Goal: Task Accomplishment & Management: Manage account settings

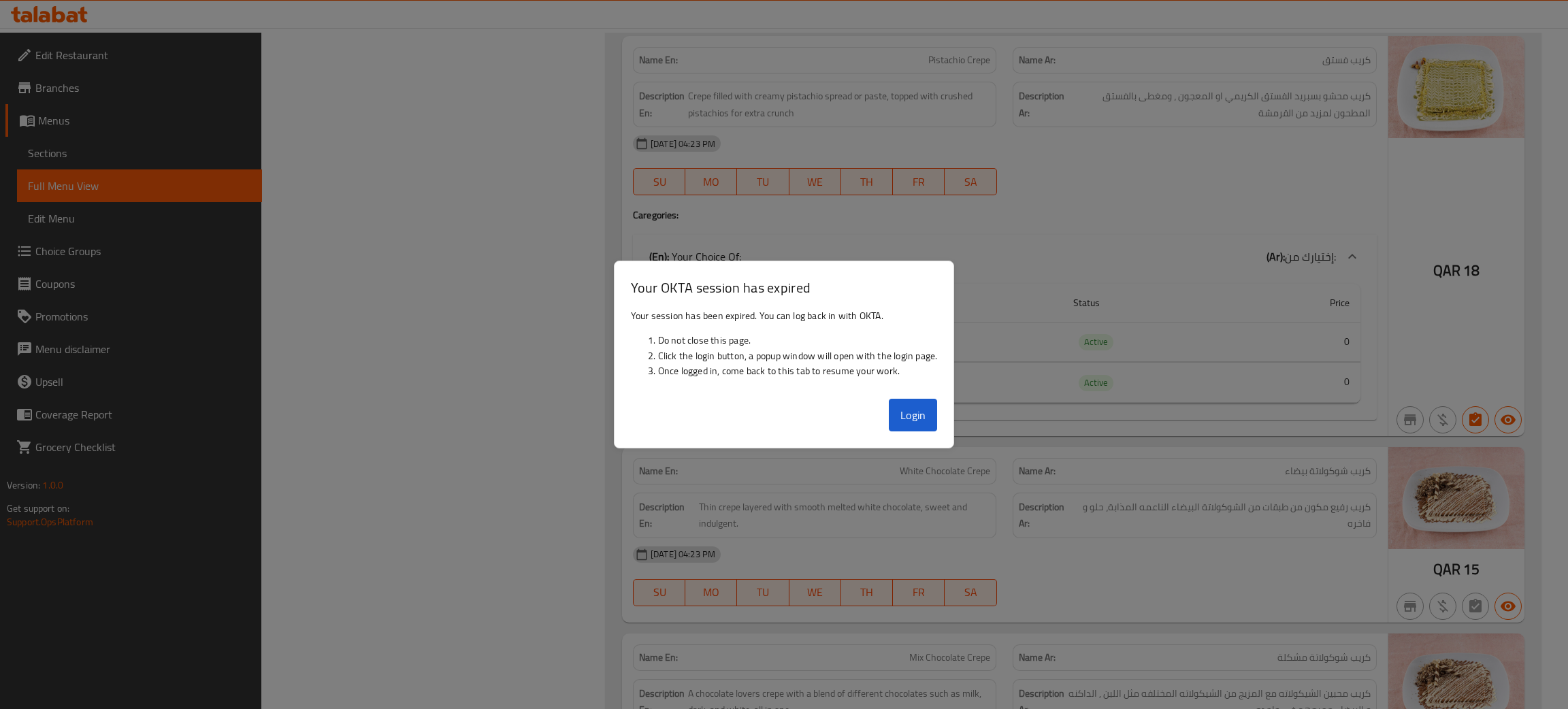
scroll to position [4082, 0]
click at [912, 416] on button "Login" at bounding box center [913, 415] width 49 height 33
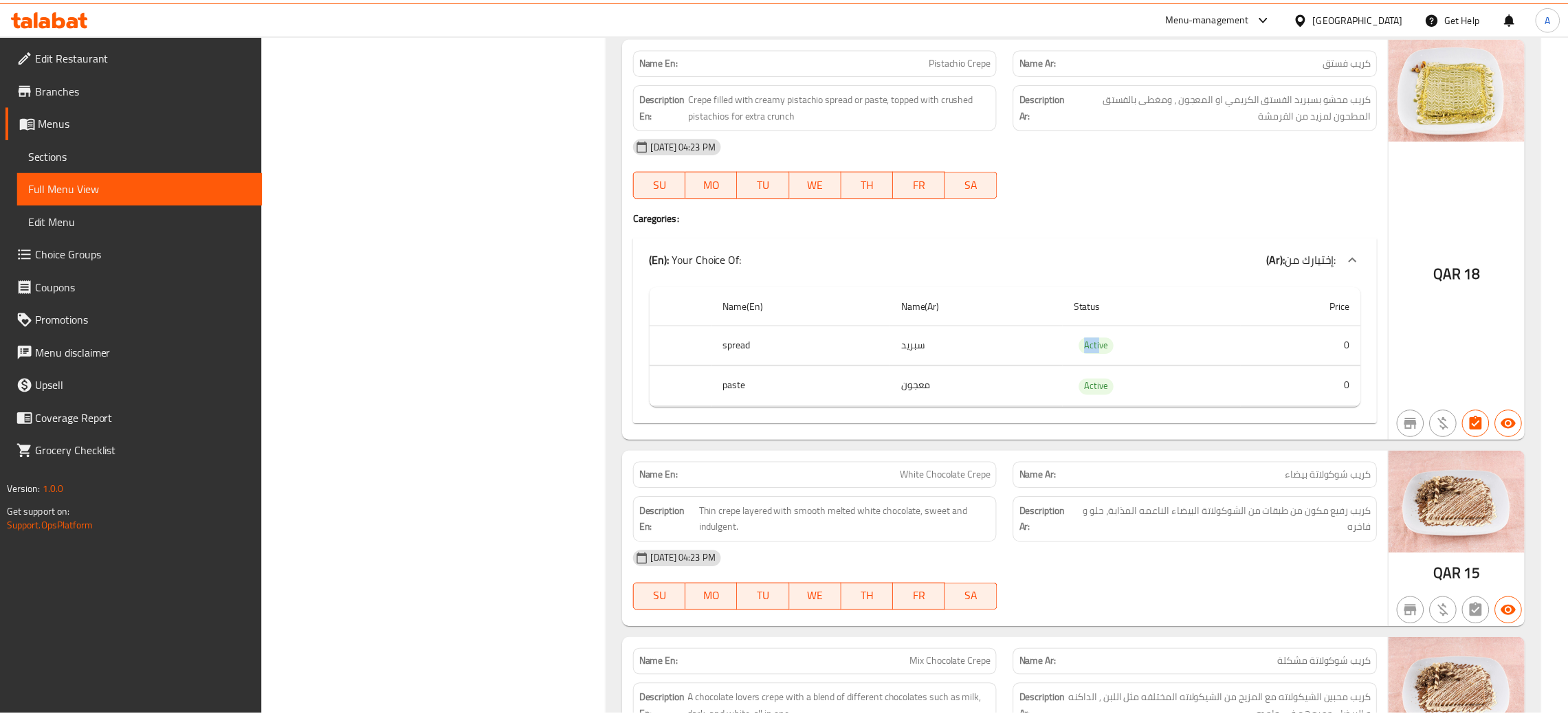
scroll to position [4139, 0]
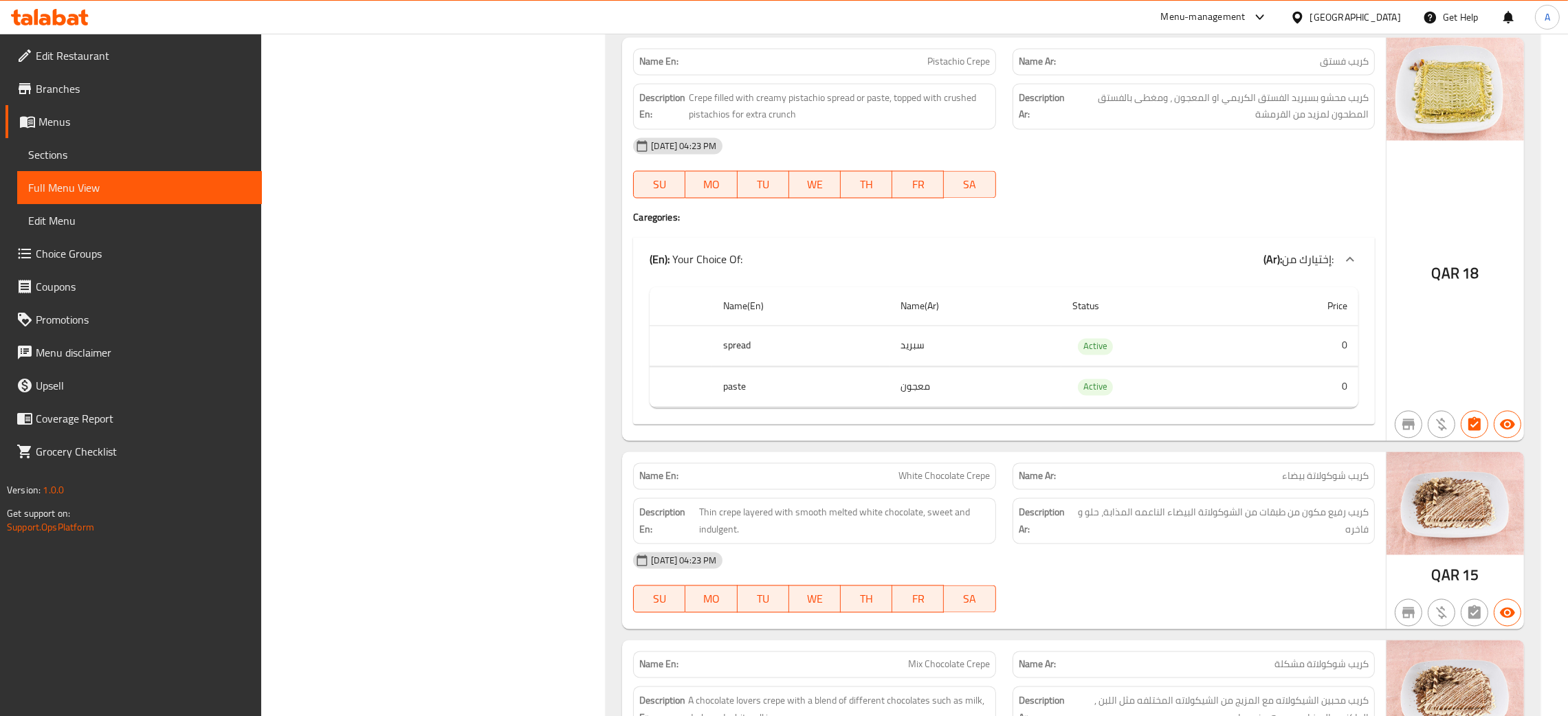
click at [1245, 16] on div "Menu-management" at bounding box center [1203, 16] width 84 height 16
click at [1396, 14] on div "[GEOGRAPHIC_DATA]" at bounding box center [1355, 17] width 91 height 15
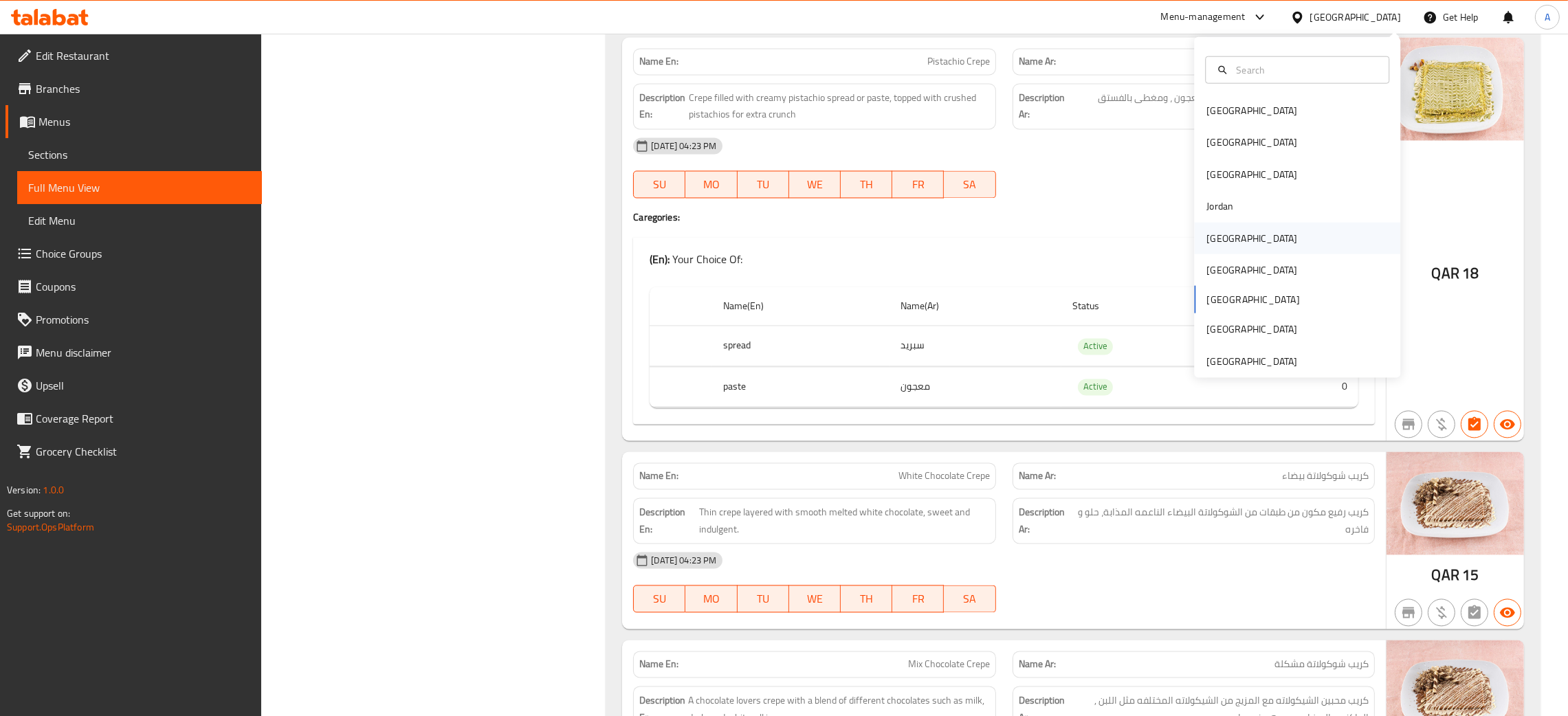
click at [1222, 241] on div "[GEOGRAPHIC_DATA]" at bounding box center [1251, 238] width 112 height 32
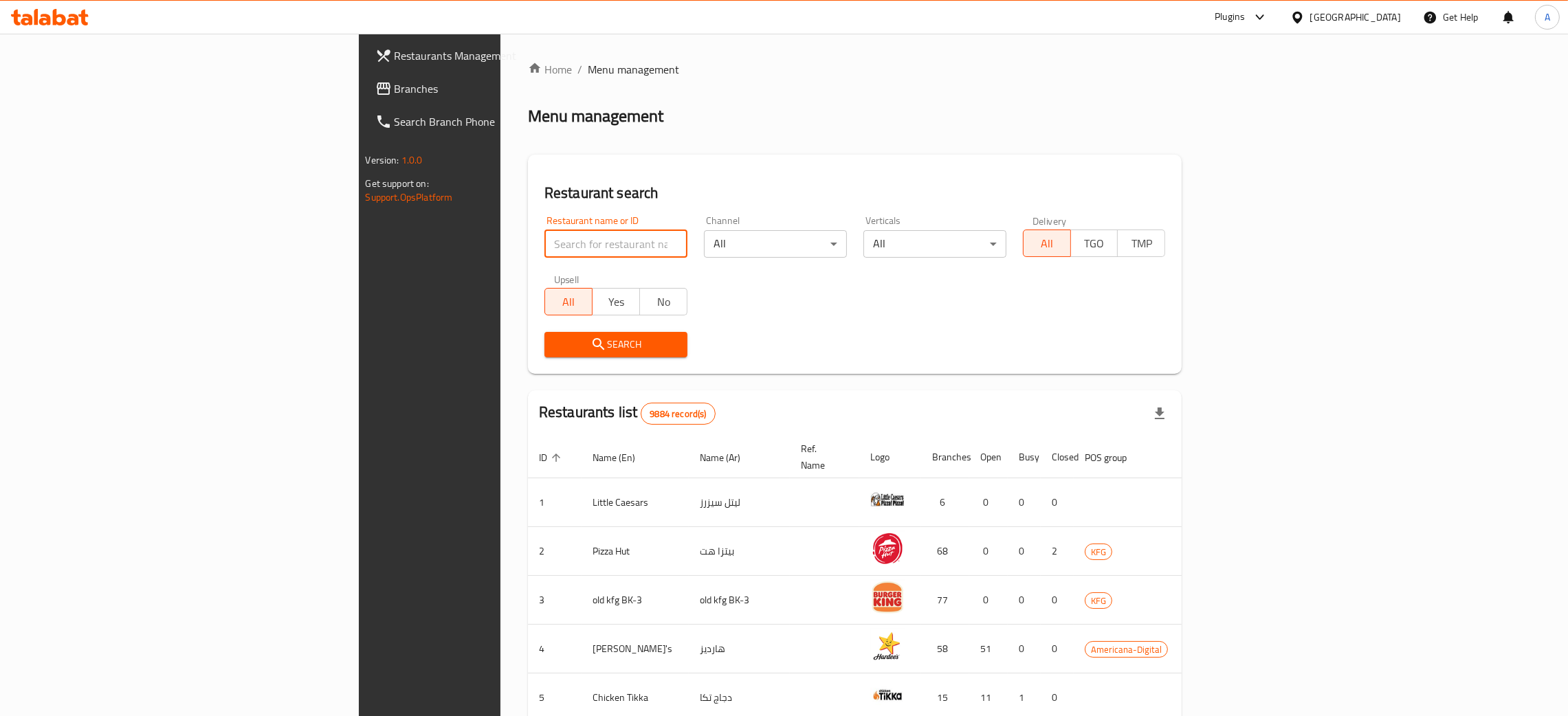
click at [545, 246] on input "search" at bounding box center [616, 244] width 143 height 27
paste input "Kashtota"
type input "Kashtota"
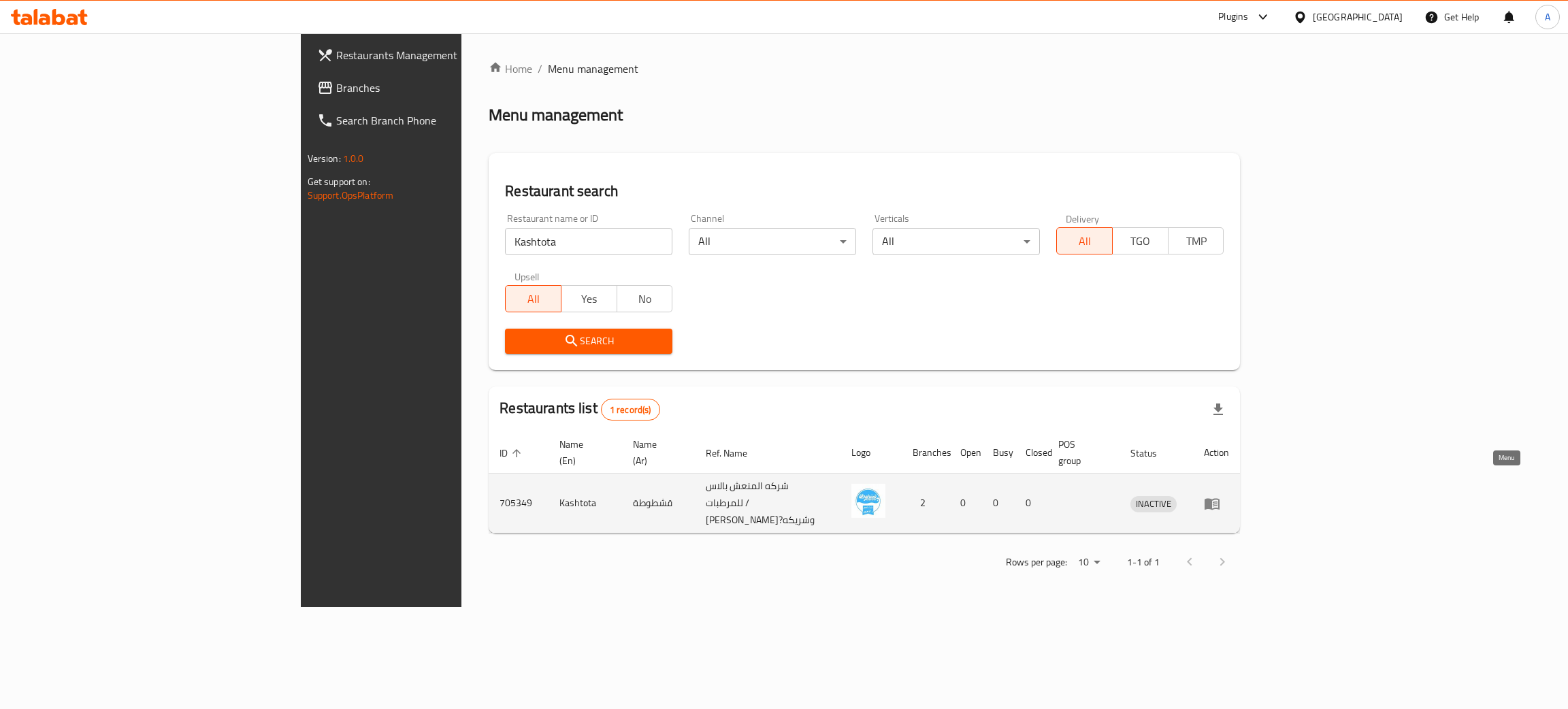
click at [1219, 498] on icon "enhanced table" at bounding box center [1212, 504] width 15 height 12
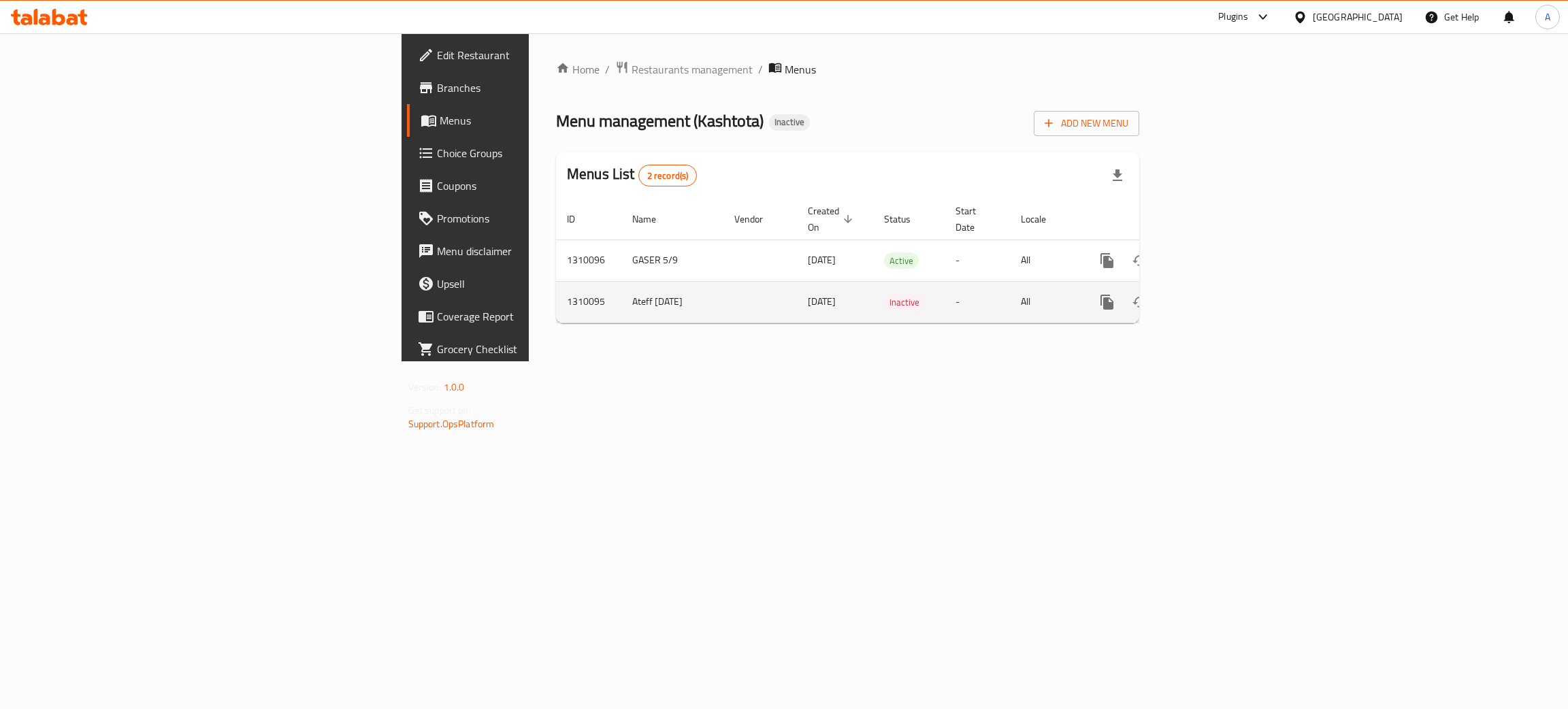
click at [621, 292] on td "Ateff [DATE]" at bounding box center [672, 302] width 102 height 41
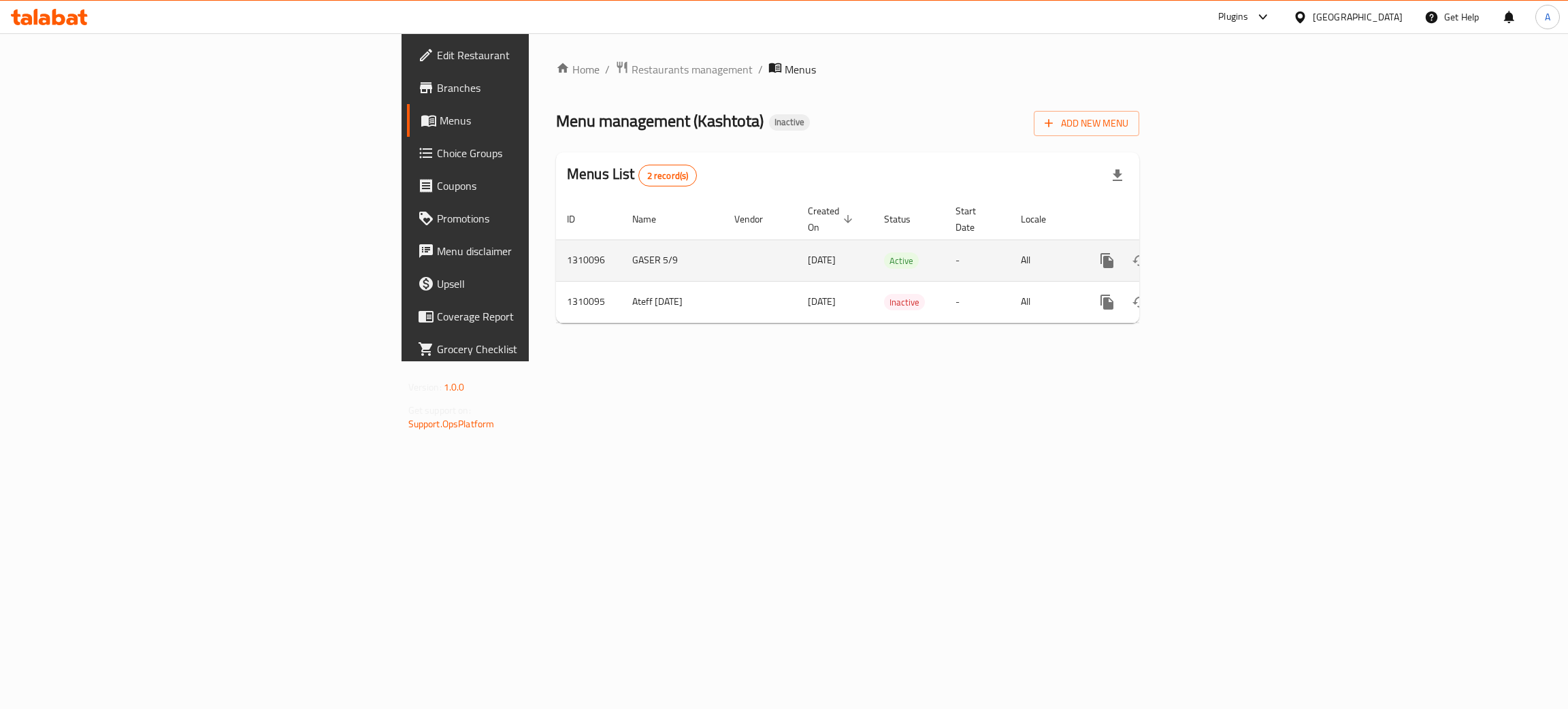
click at [621, 245] on td "GASER 5/9" at bounding box center [672, 260] width 102 height 41
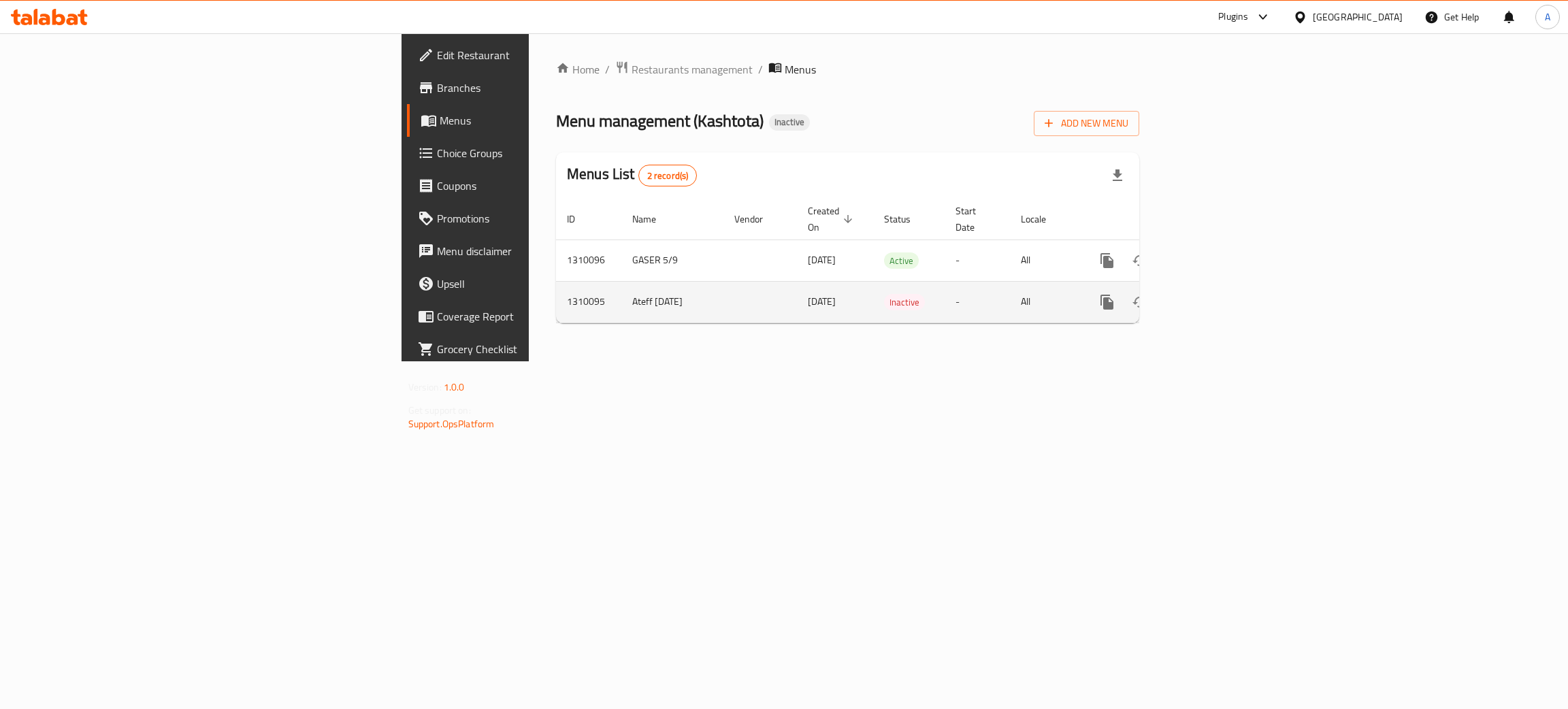
click at [621, 285] on td "Ateff [DATE]" at bounding box center [672, 302] width 102 height 41
click at [621, 289] on td "Ateff [DATE]" at bounding box center [672, 302] width 102 height 41
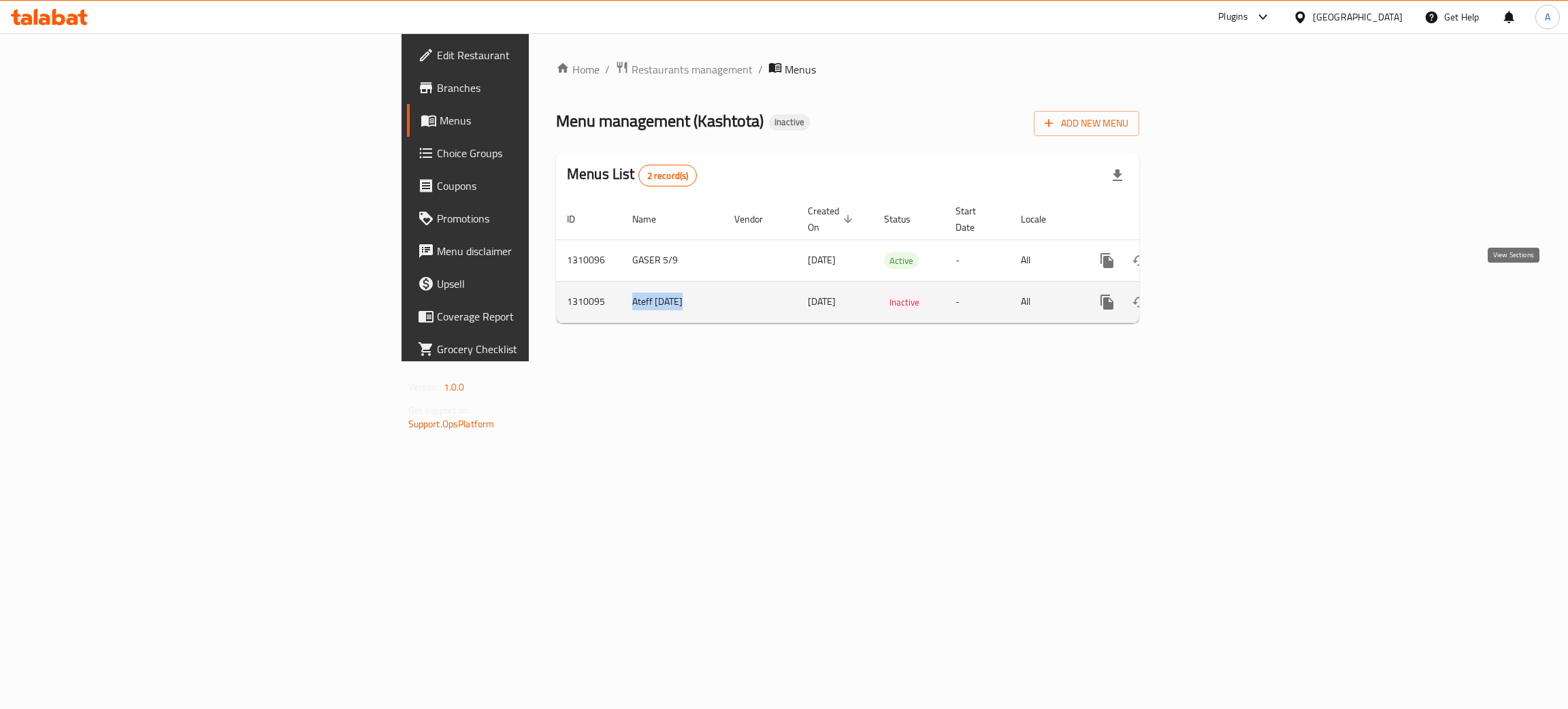
click at [1222, 288] on link "enhanced table" at bounding box center [1205, 302] width 33 height 33
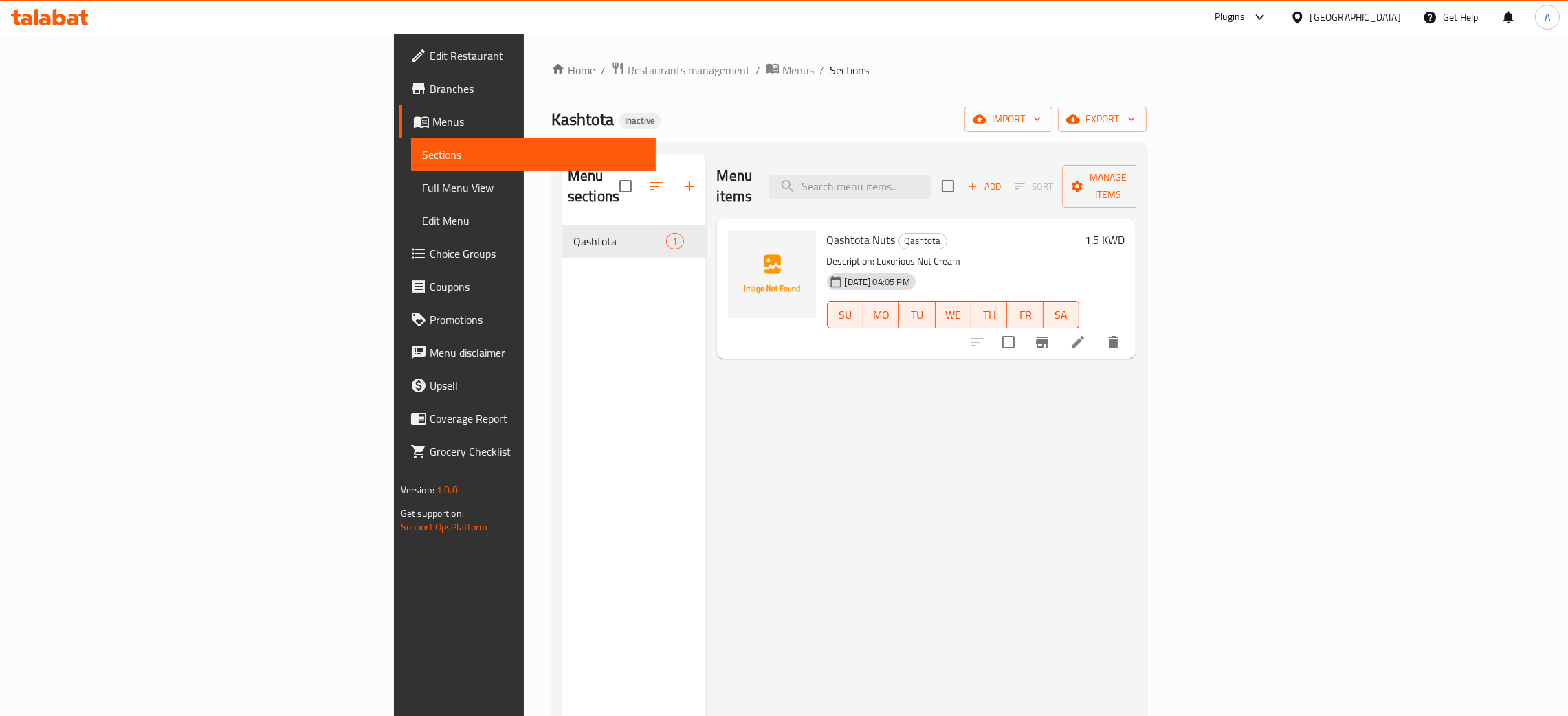
click at [422, 180] on span "Full Menu View" at bounding box center [534, 187] width 223 height 16
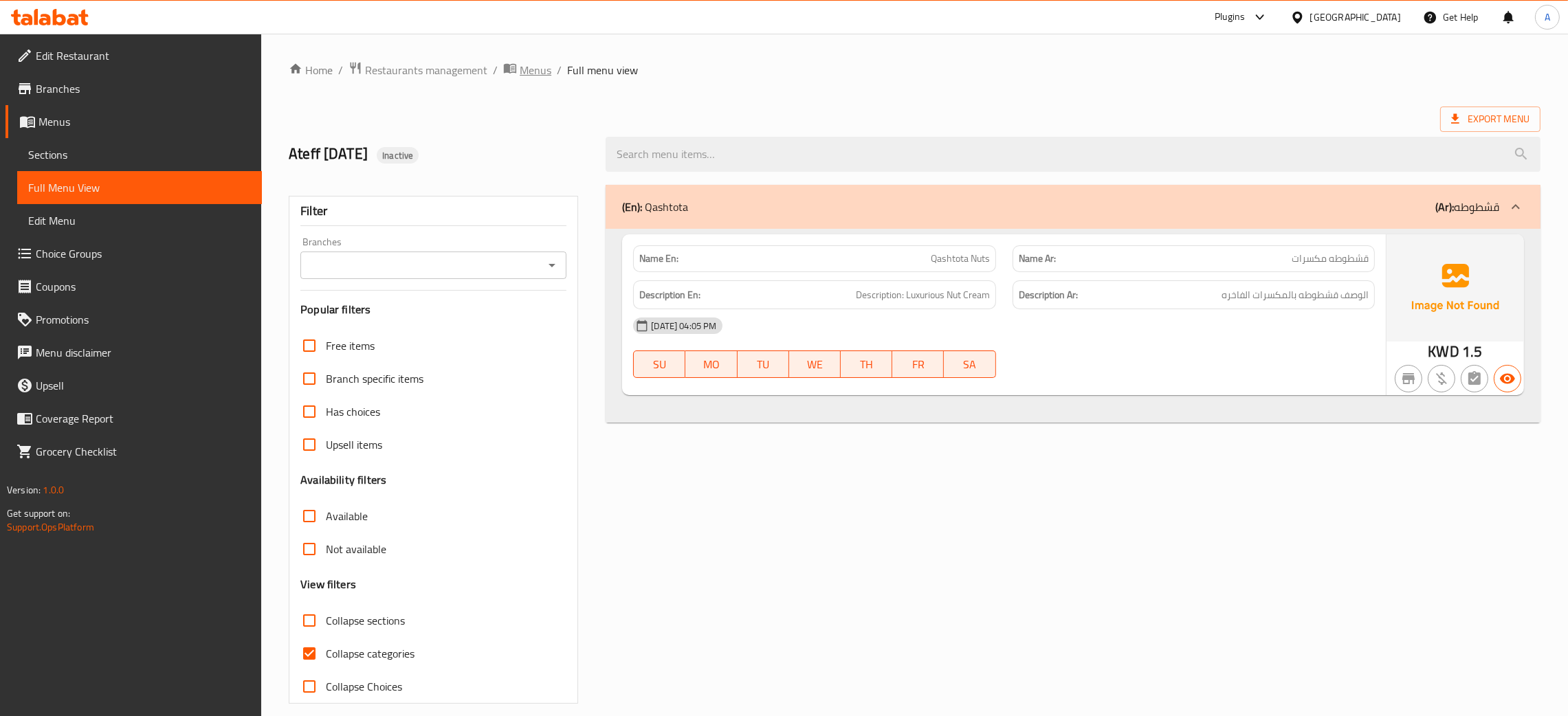
click at [537, 66] on span "Menus" at bounding box center [535, 70] width 31 height 16
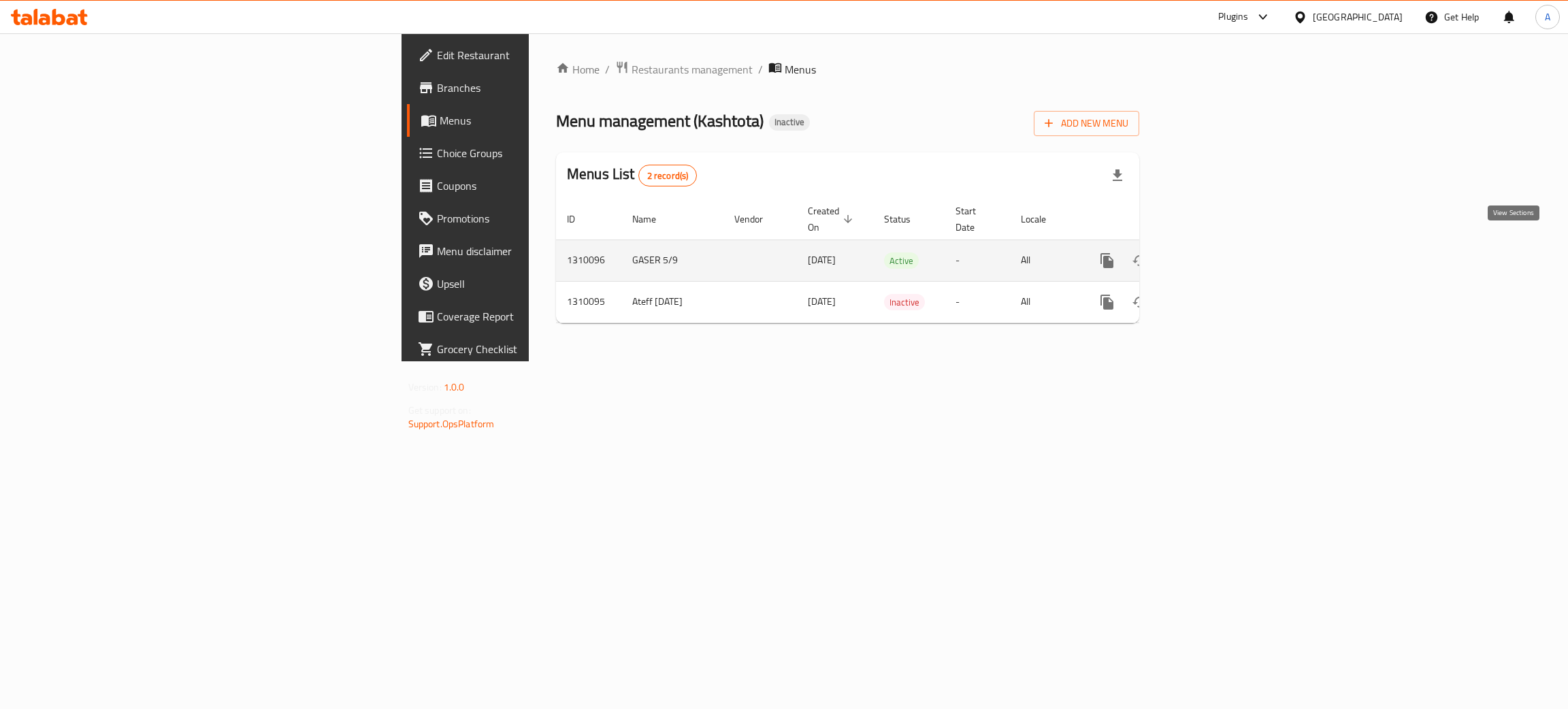
click at [1213, 253] on icon "enhanced table" at bounding box center [1205, 261] width 16 height 16
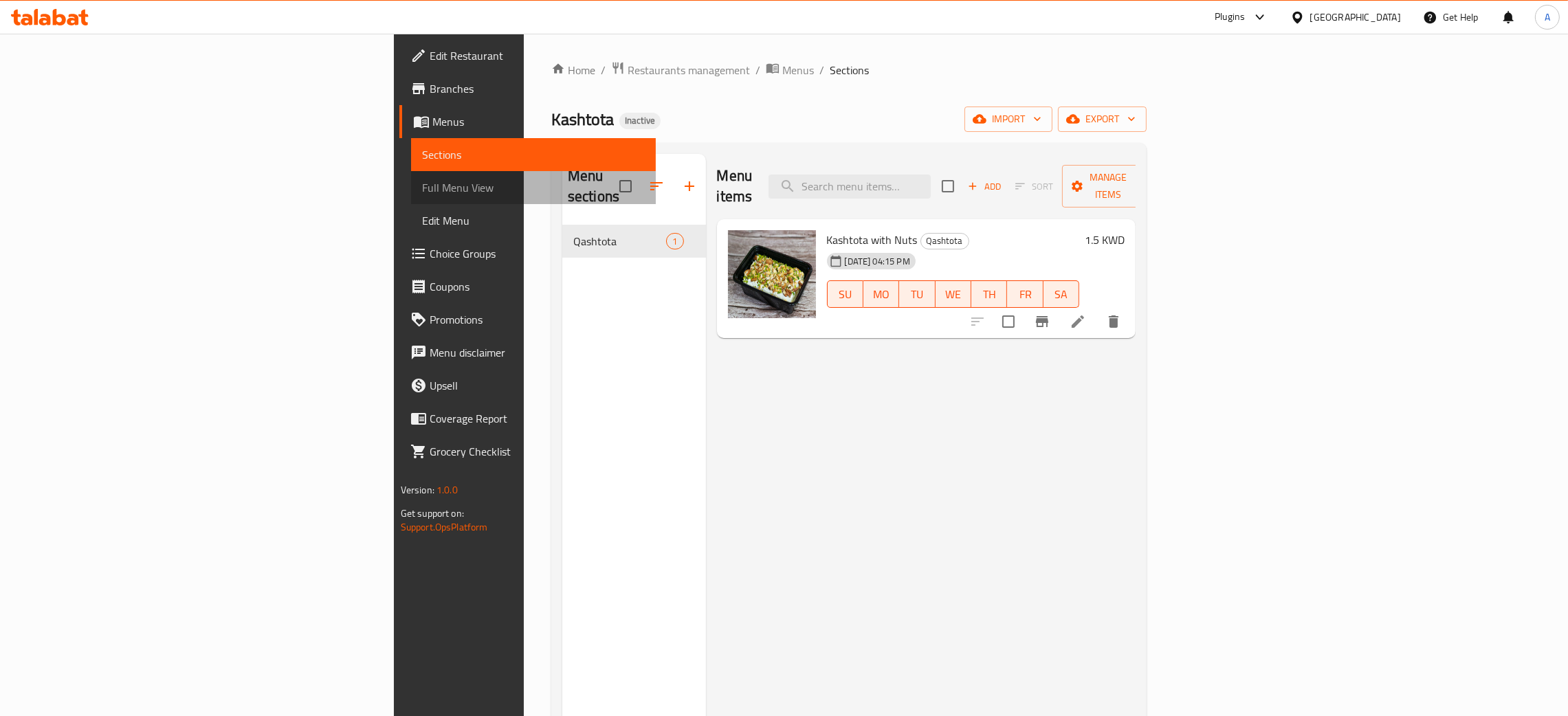
click at [422, 188] on span "Full Menu View" at bounding box center [534, 187] width 223 height 16
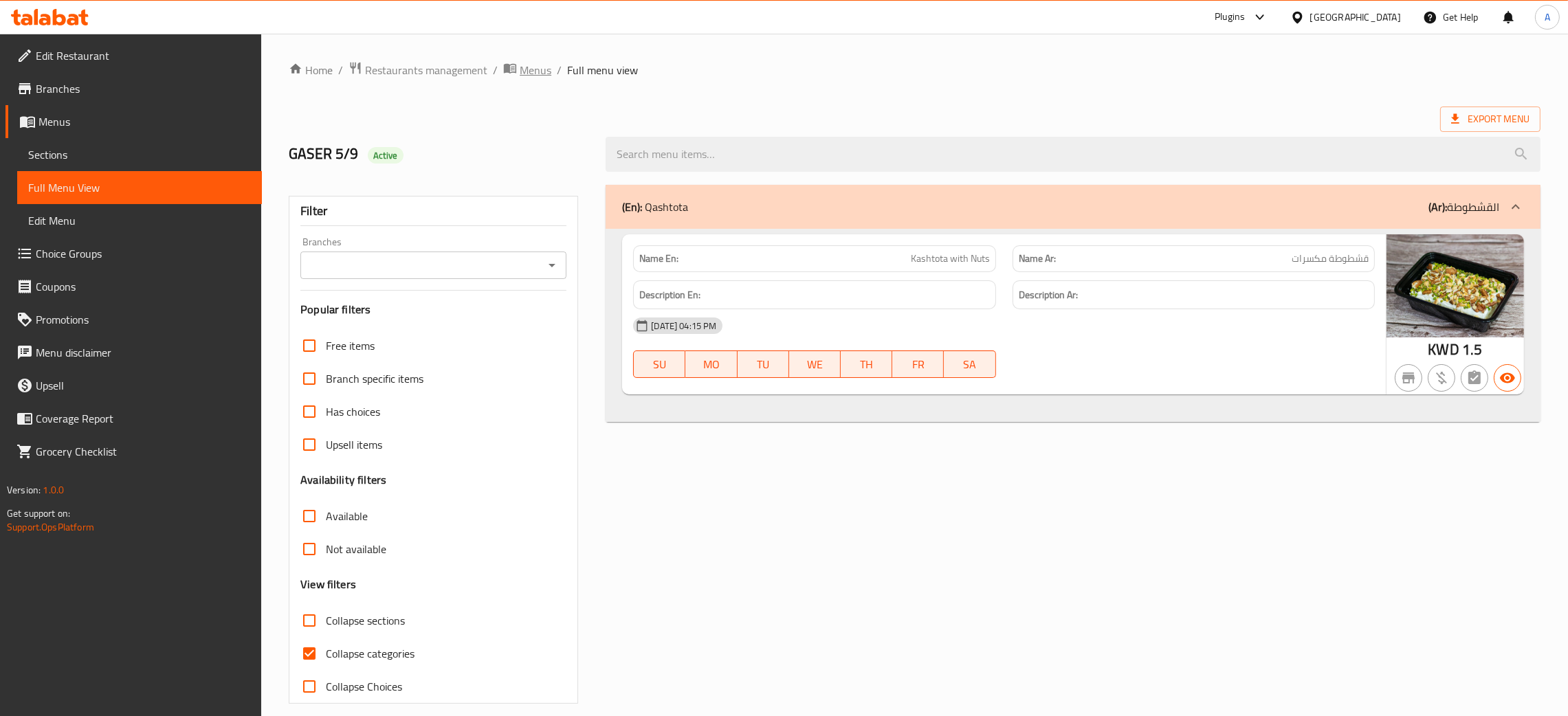
click at [533, 66] on span "Menus" at bounding box center [535, 70] width 31 height 16
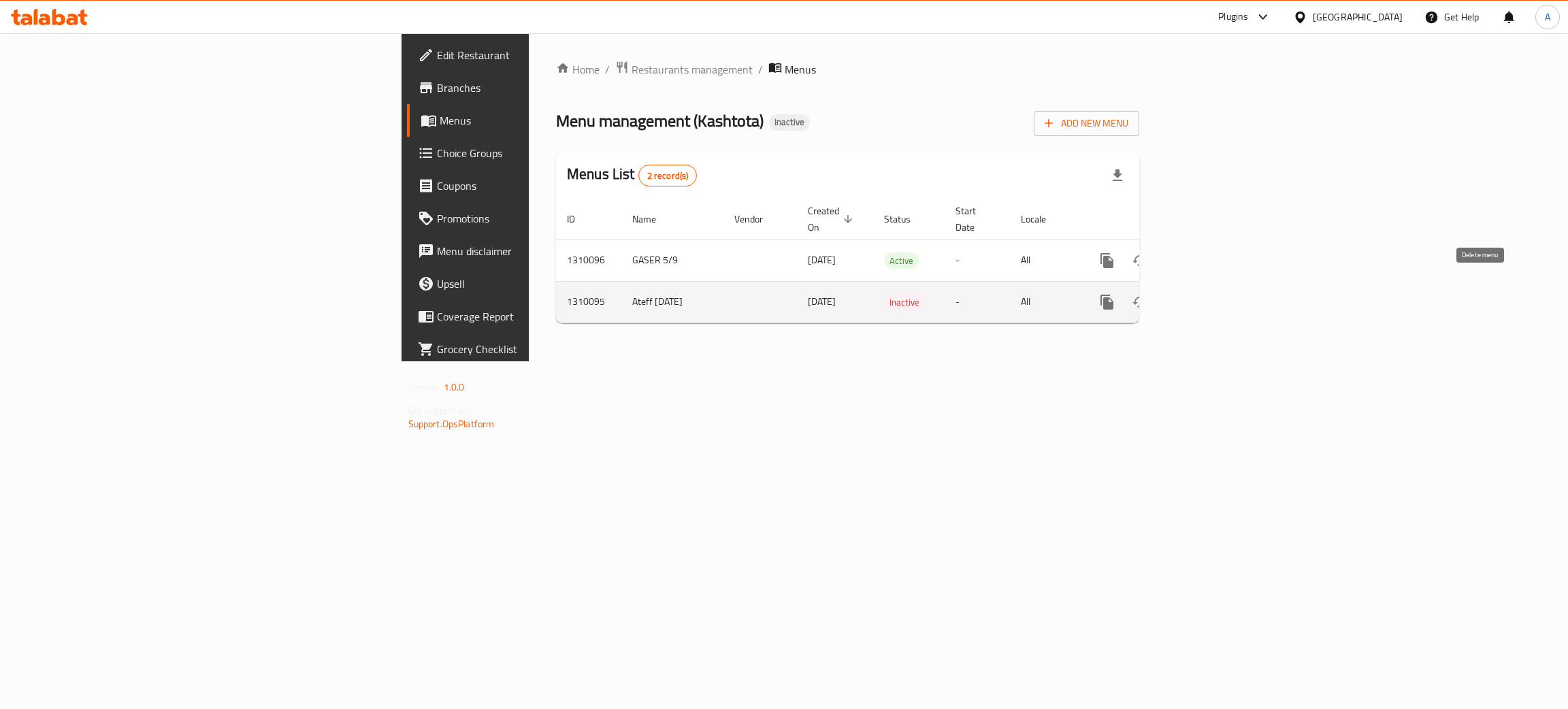
click at [1189, 292] on button "enhanced table" at bounding box center [1172, 302] width 33 height 33
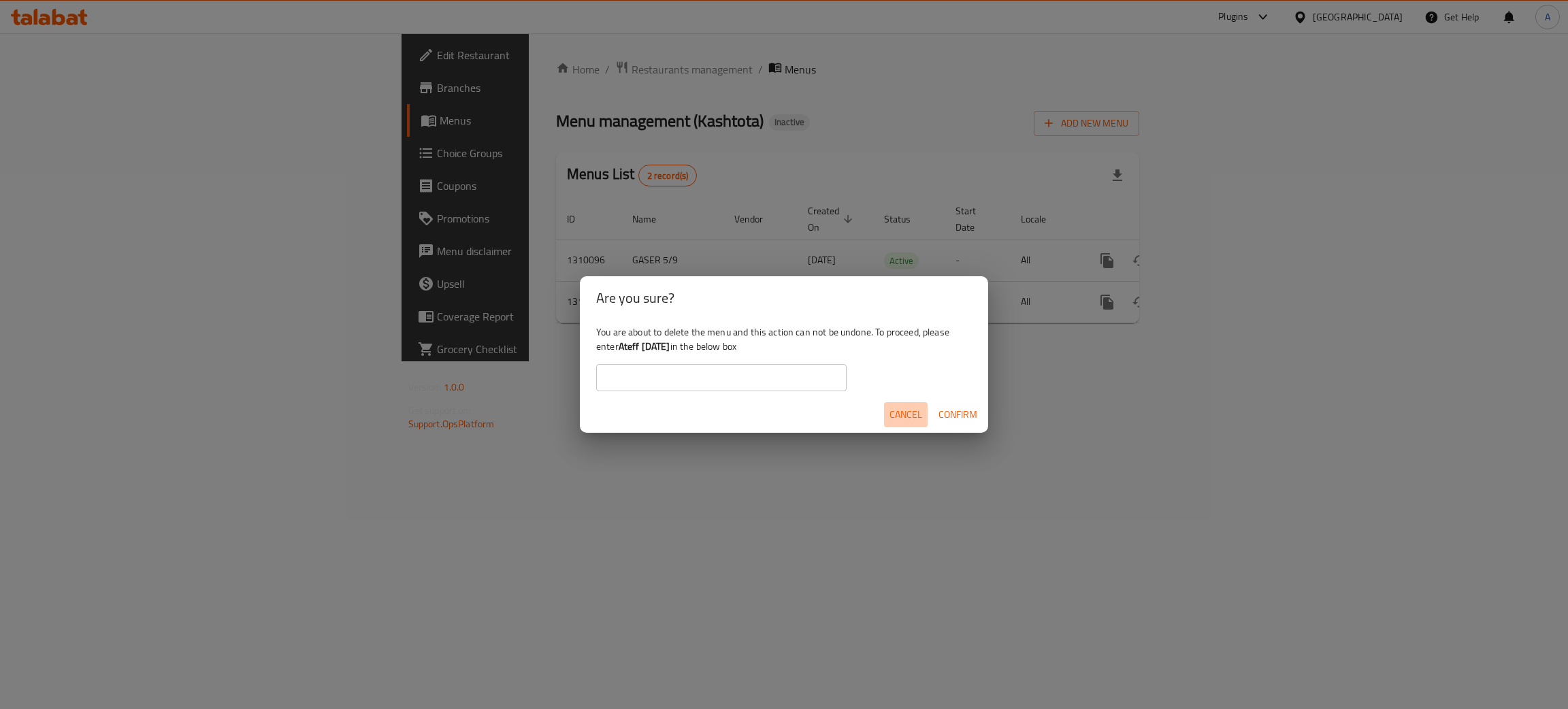
click at [906, 419] on span "Cancel" at bounding box center [905, 415] width 33 height 17
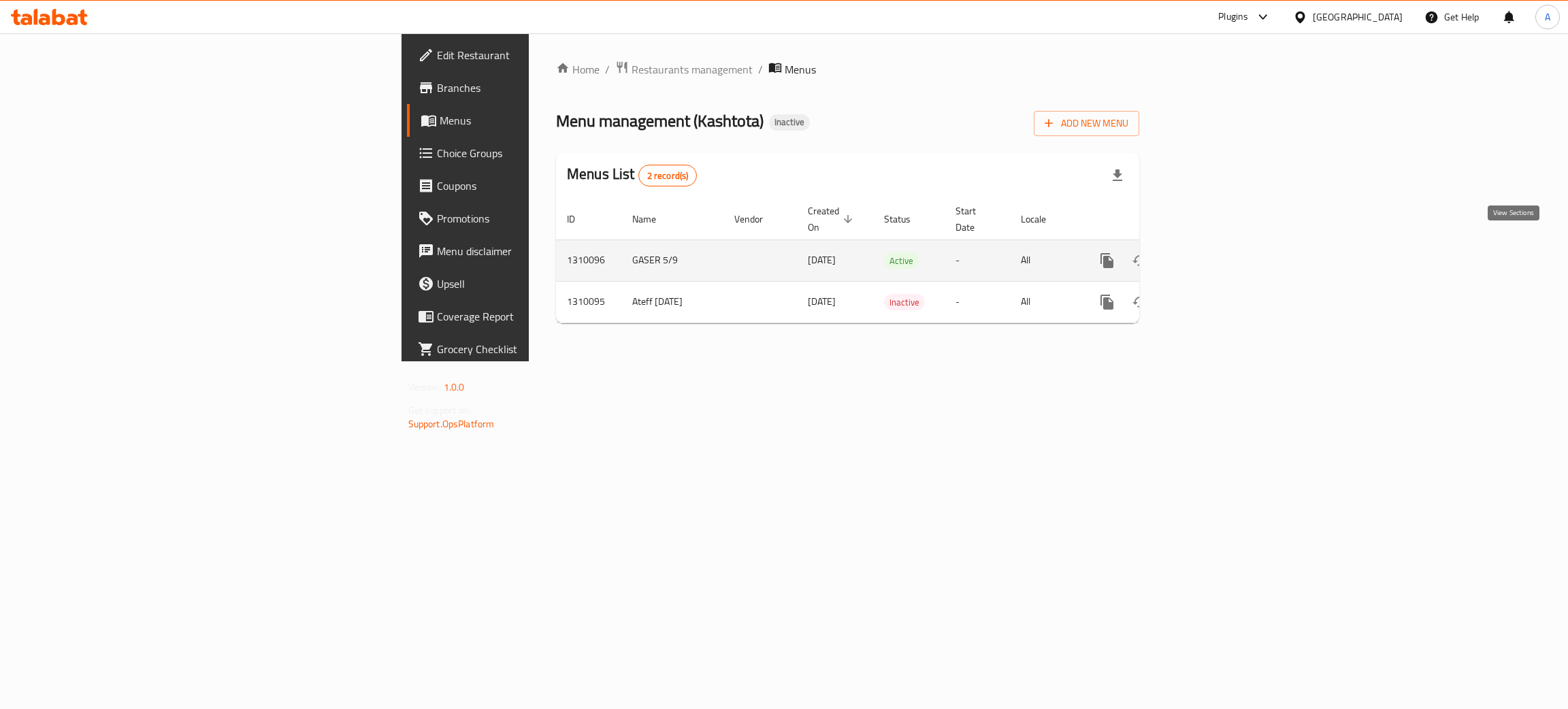
click at [1213, 253] on icon "enhanced table" at bounding box center [1205, 261] width 16 height 16
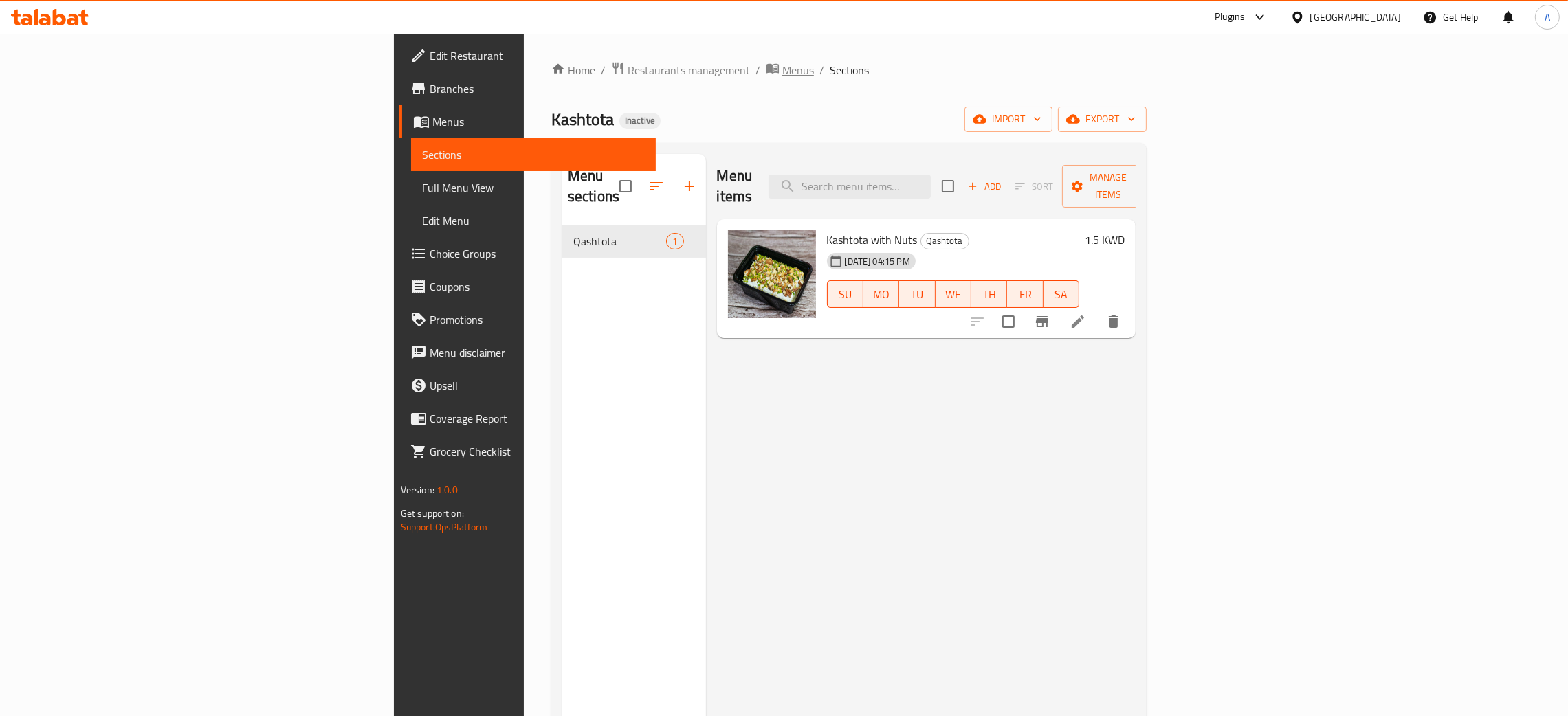
click at [782, 73] on span "Menus" at bounding box center [798, 70] width 31 height 16
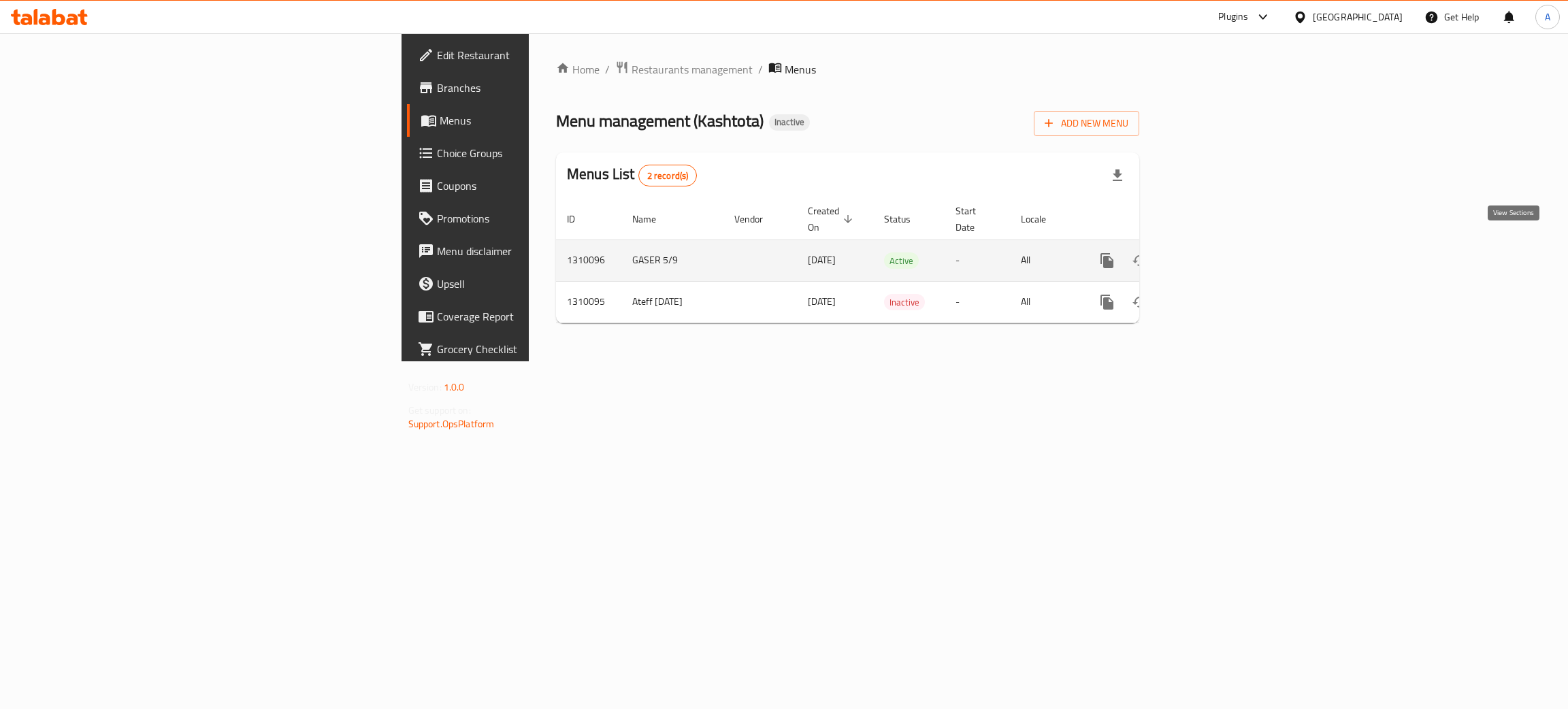
click at [1213, 253] on icon "enhanced table" at bounding box center [1205, 261] width 16 height 16
